Goal: Transaction & Acquisition: Subscribe to service/newsletter

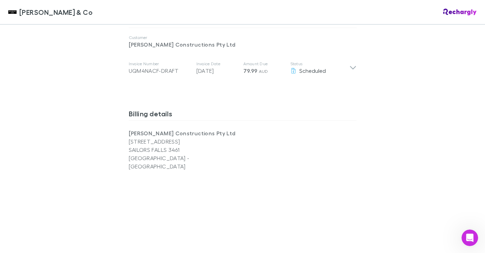
scroll to position [384, 0]
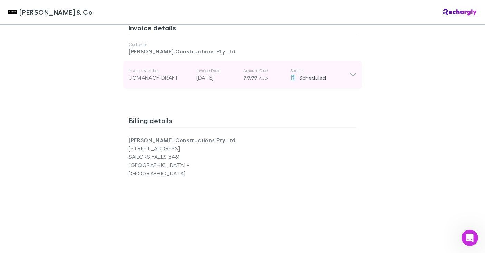
click at [354, 71] on icon at bounding box center [352, 75] width 7 height 8
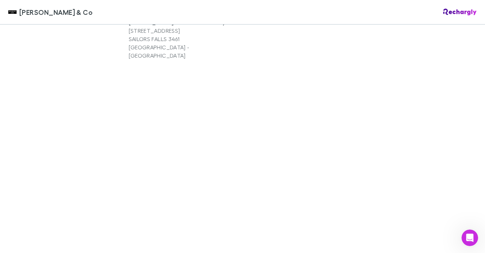
scroll to position [584, 0]
click at [223, 226] on div "Billing details [PERSON_NAME] Constructions Pty Ltd [STREET_ADDRESS]" at bounding box center [243, 119] width 228 height 255
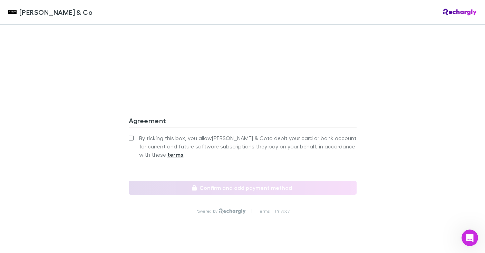
scroll to position [719, 0]
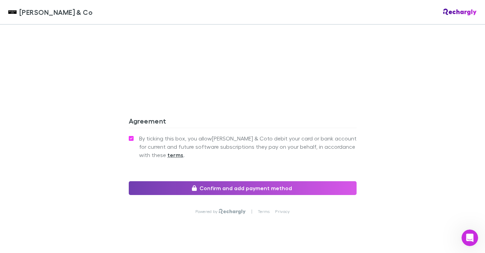
click at [218, 181] on button "Confirm and add payment method" at bounding box center [243, 188] width 228 height 14
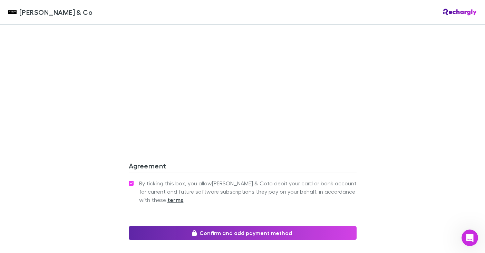
scroll to position [675, 0]
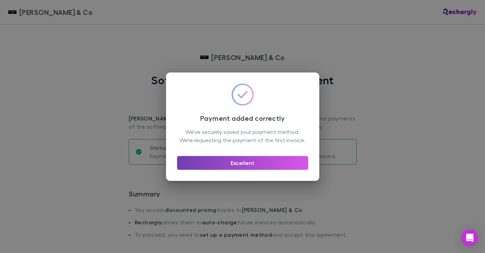
click at [250, 164] on button "Excellent" at bounding box center [242, 163] width 131 height 14
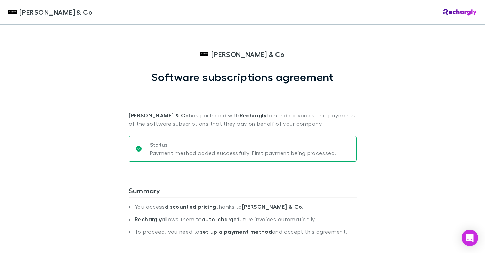
scroll to position [4, 0]
